Goal: Book appointment/travel/reservation

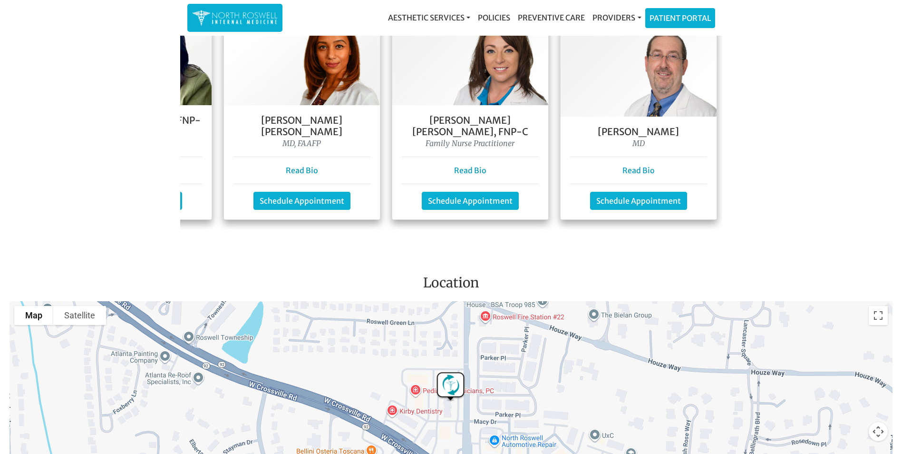
scroll to position [0, 314]
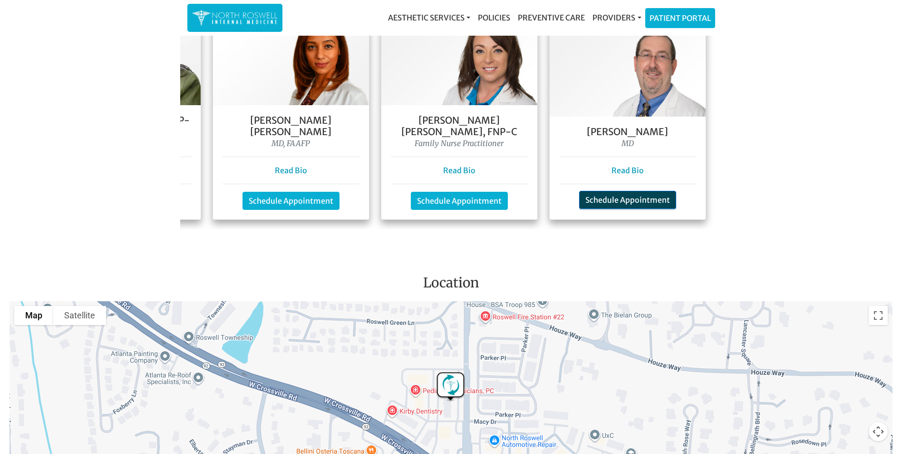
click at [621, 191] on link "Schedule Appointment" at bounding box center [627, 200] width 97 height 18
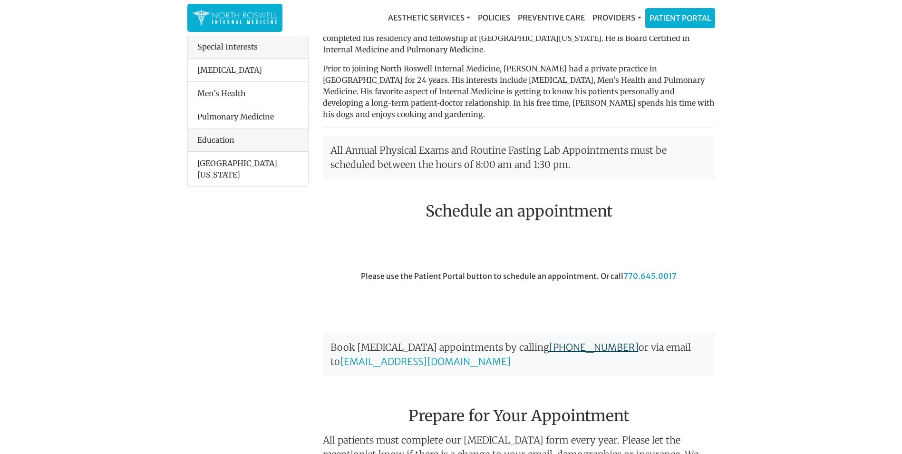
scroll to position [99, 0]
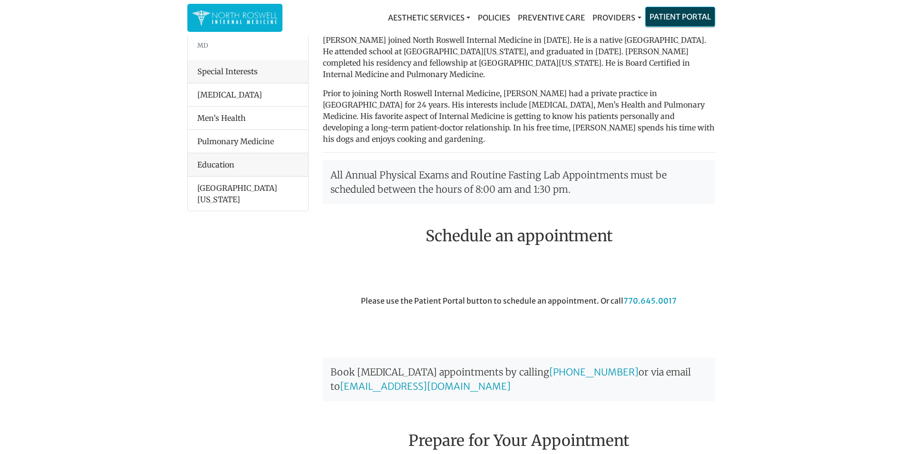
click at [675, 19] on link "Patient Portal" at bounding box center [680, 16] width 69 height 19
